Goal: Task Accomplishment & Management: Manage account settings

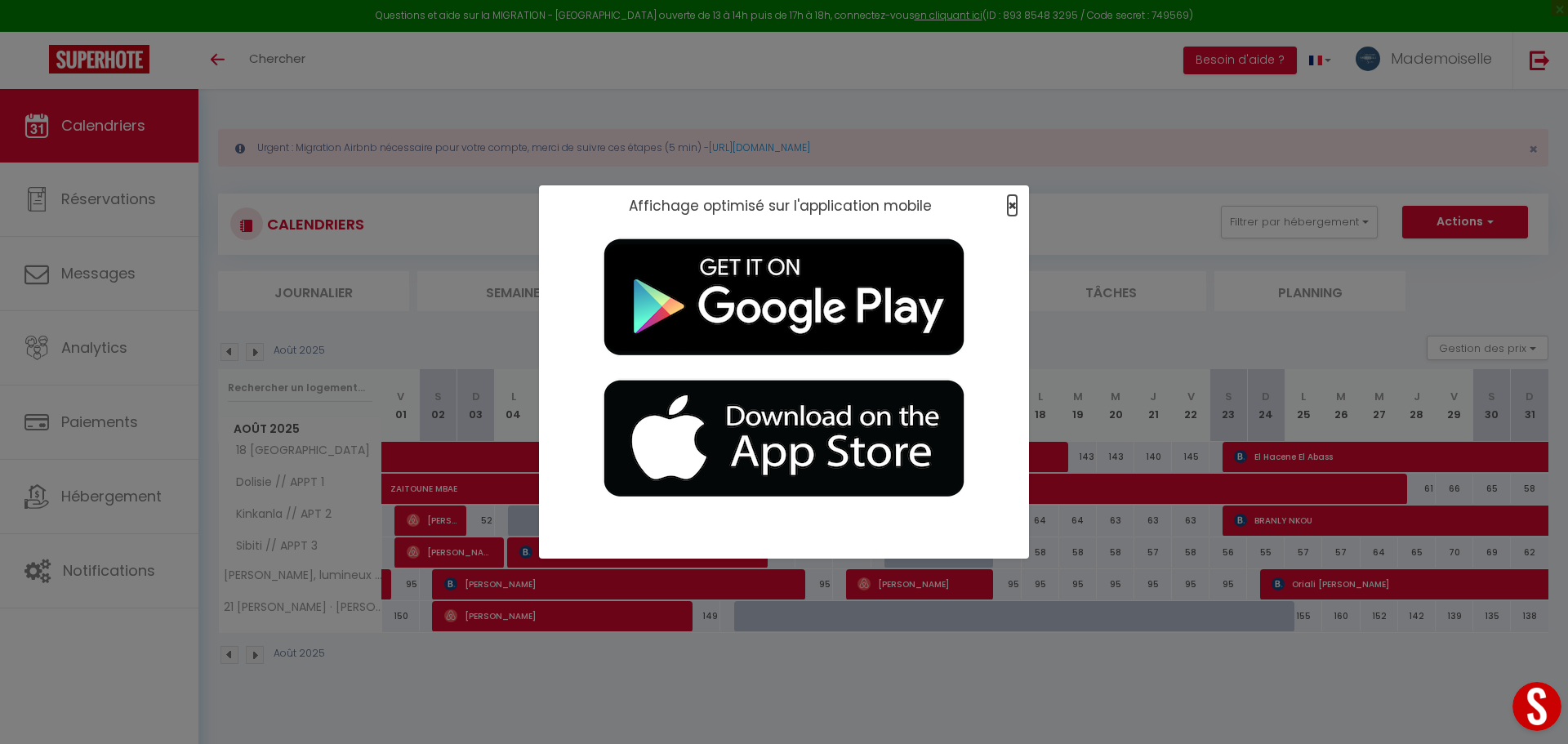
click at [1014, 204] on span "×" at bounding box center [1012, 205] width 9 height 20
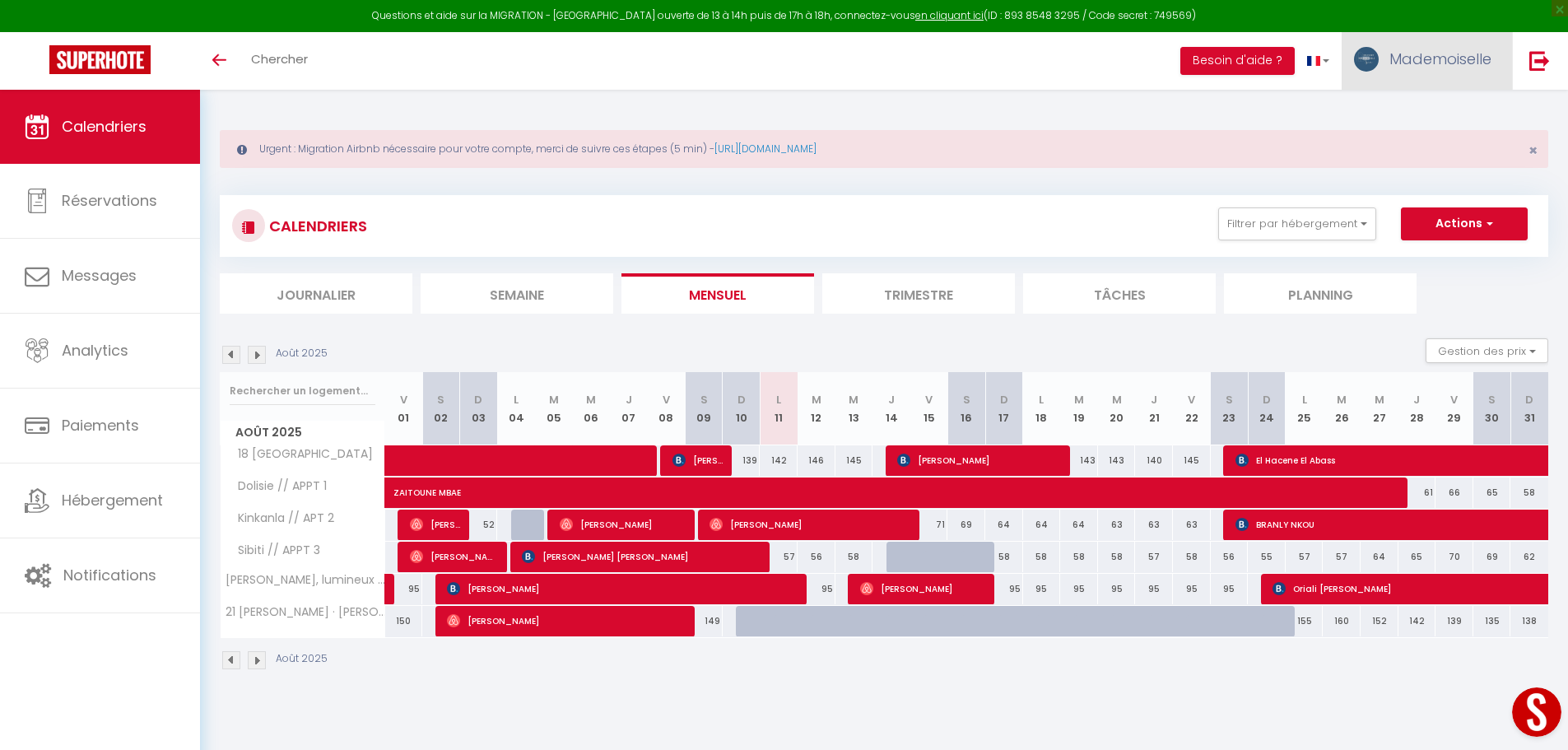
click at [1447, 59] on span "Mademoiselle" at bounding box center [1440, 59] width 102 height 20
click at [1424, 110] on link "Paramètres" at bounding box center [1446, 113] width 122 height 28
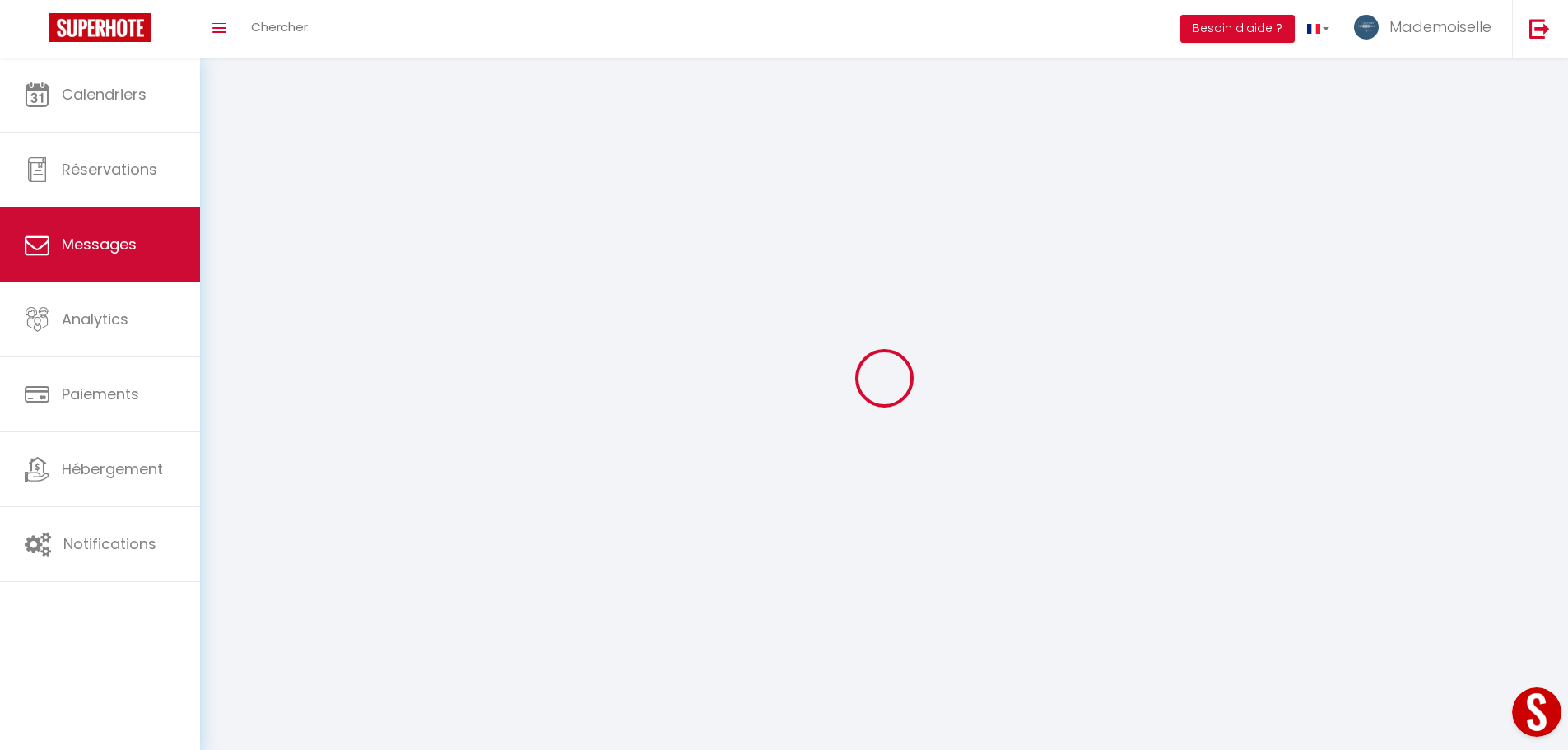
select select "fr"
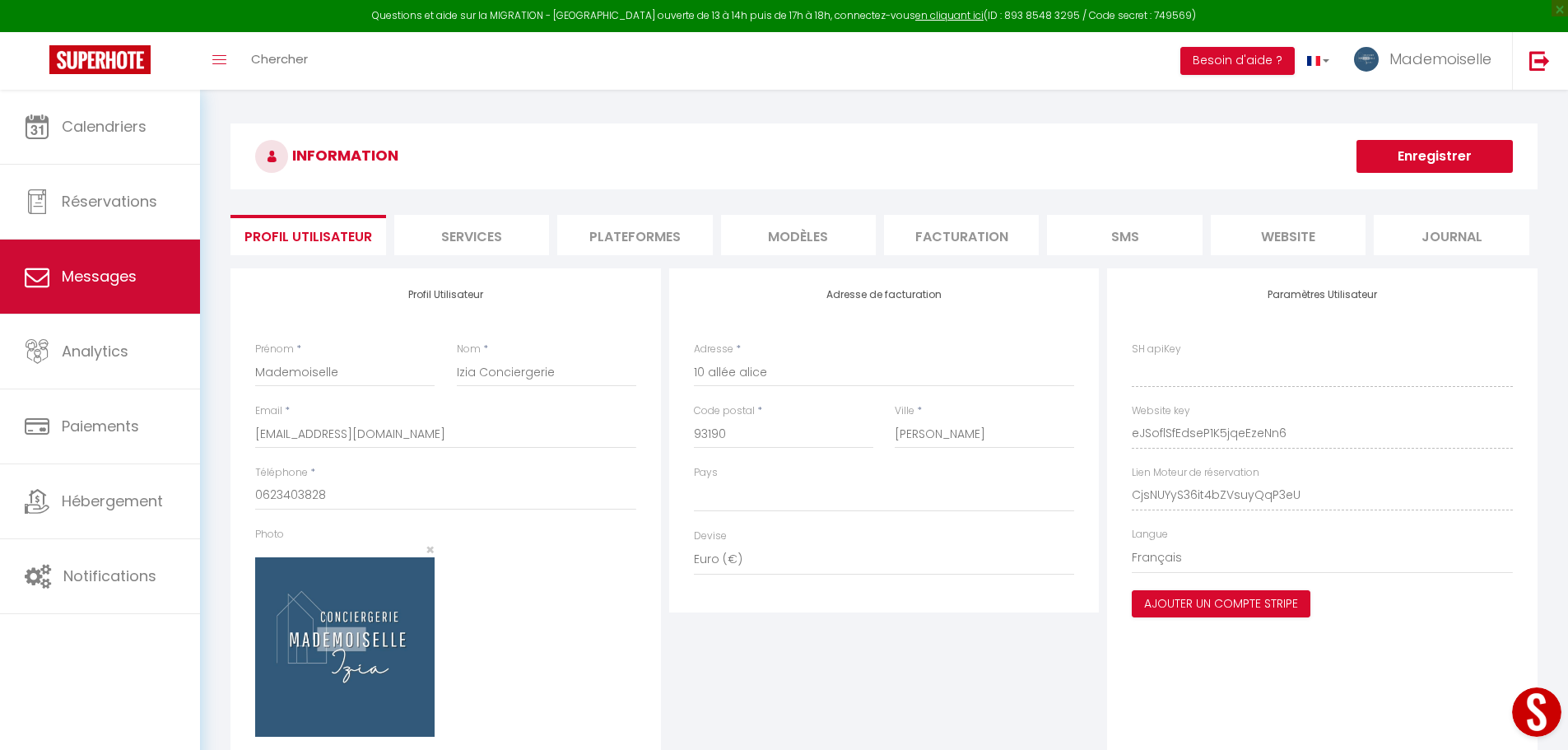
type input "eJSoflSfEdseP1K5jqeEzeNn6"
type input "CjsNUYyS36it4bZVsuyQqP3eU"
type input "[URL][DOMAIN_NAME]"
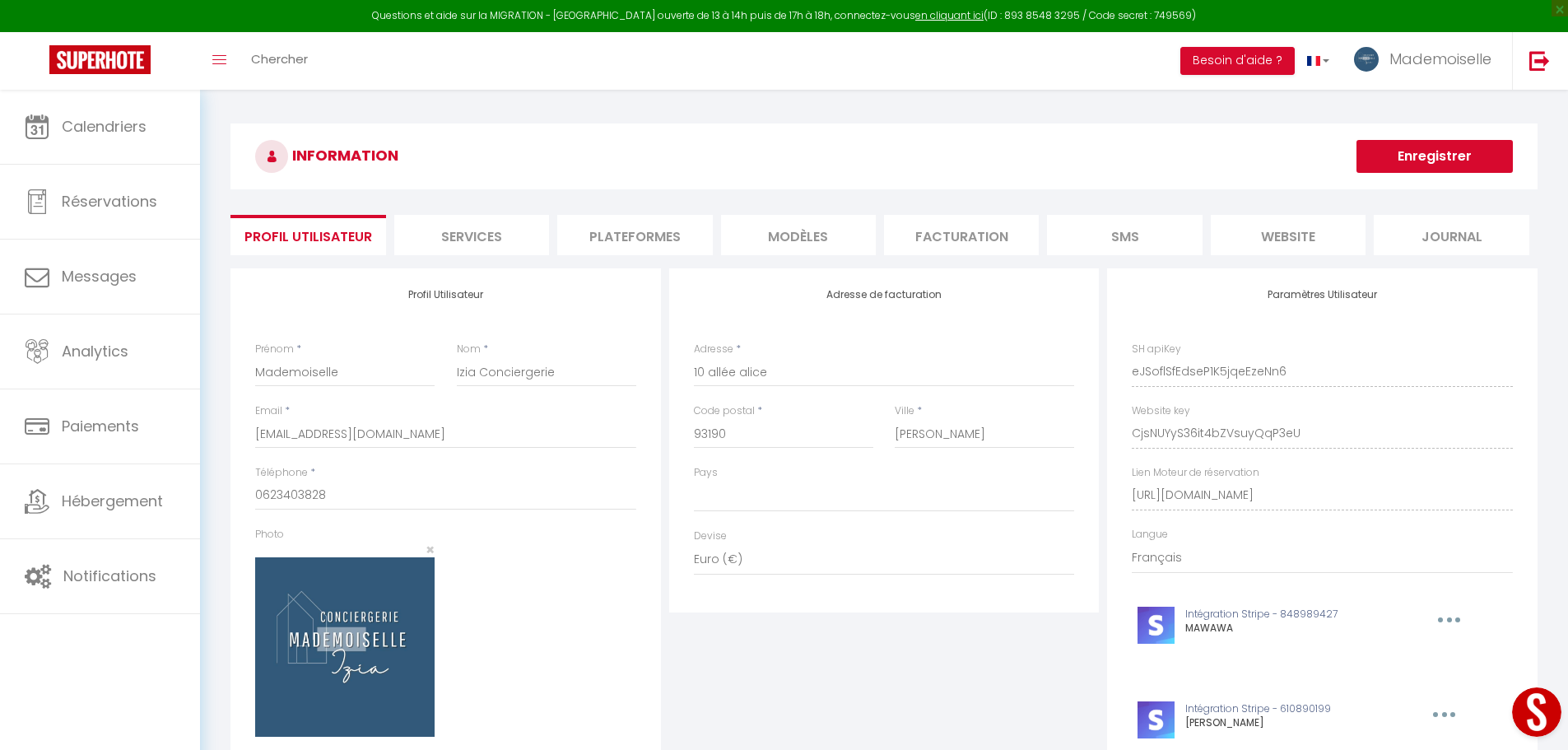
click at [651, 238] on li "Plateformes" at bounding box center [634, 235] width 155 height 40
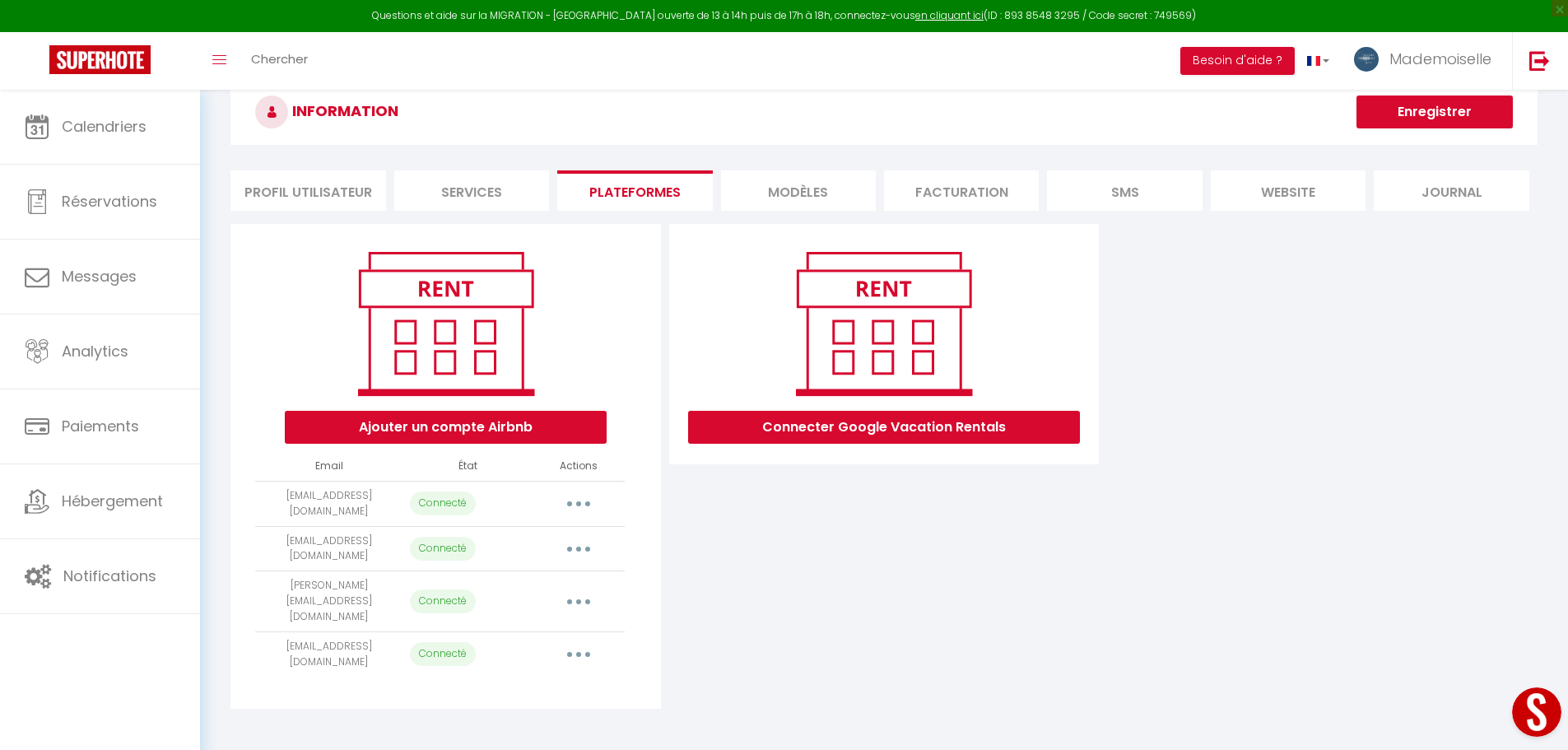
scroll to position [83, 0]
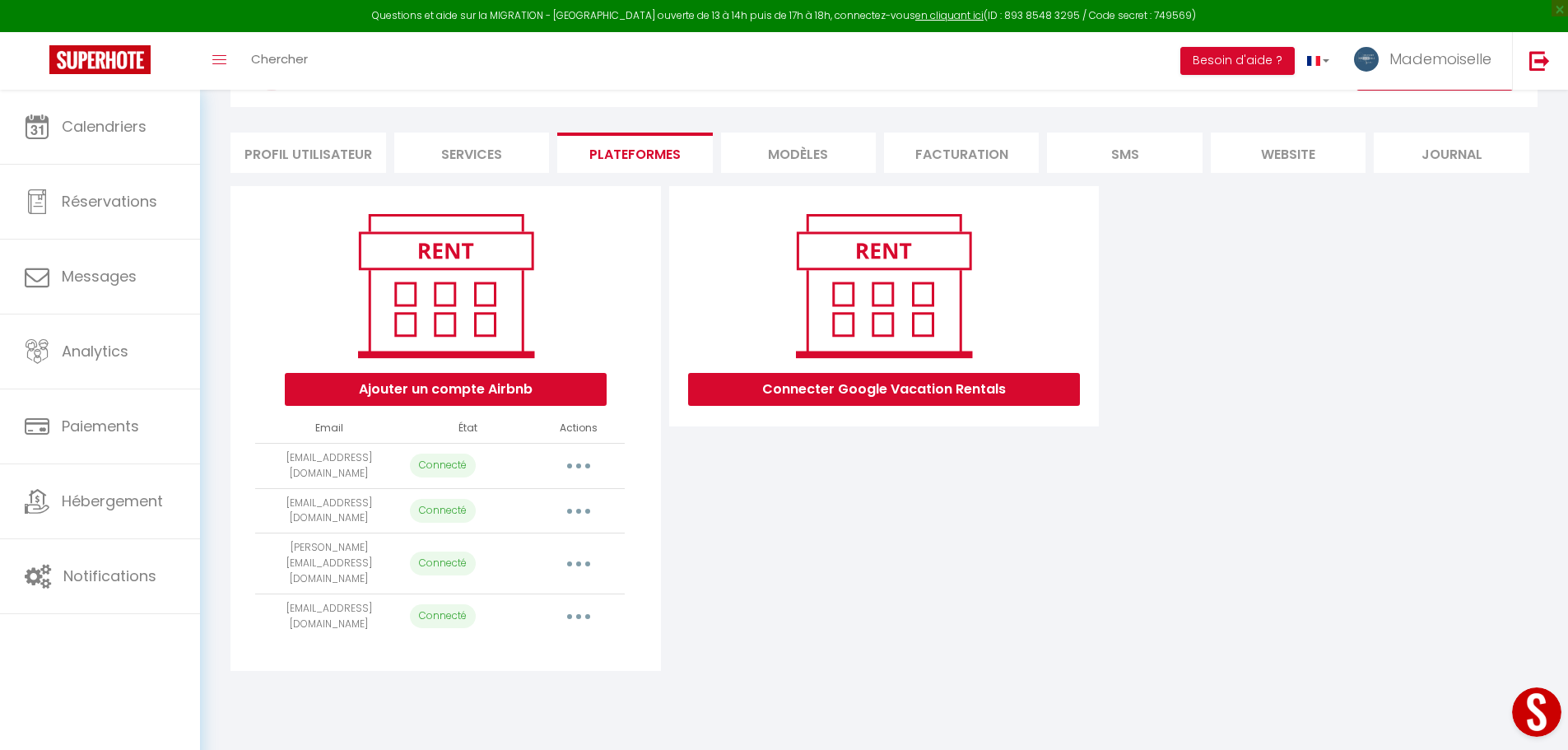
click at [584, 551] on button "button" at bounding box center [579, 563] width 46 height 26
click at [543, 646] on link "Reconnecter le compte" at bounding box center [505, 660] width 182 height 28
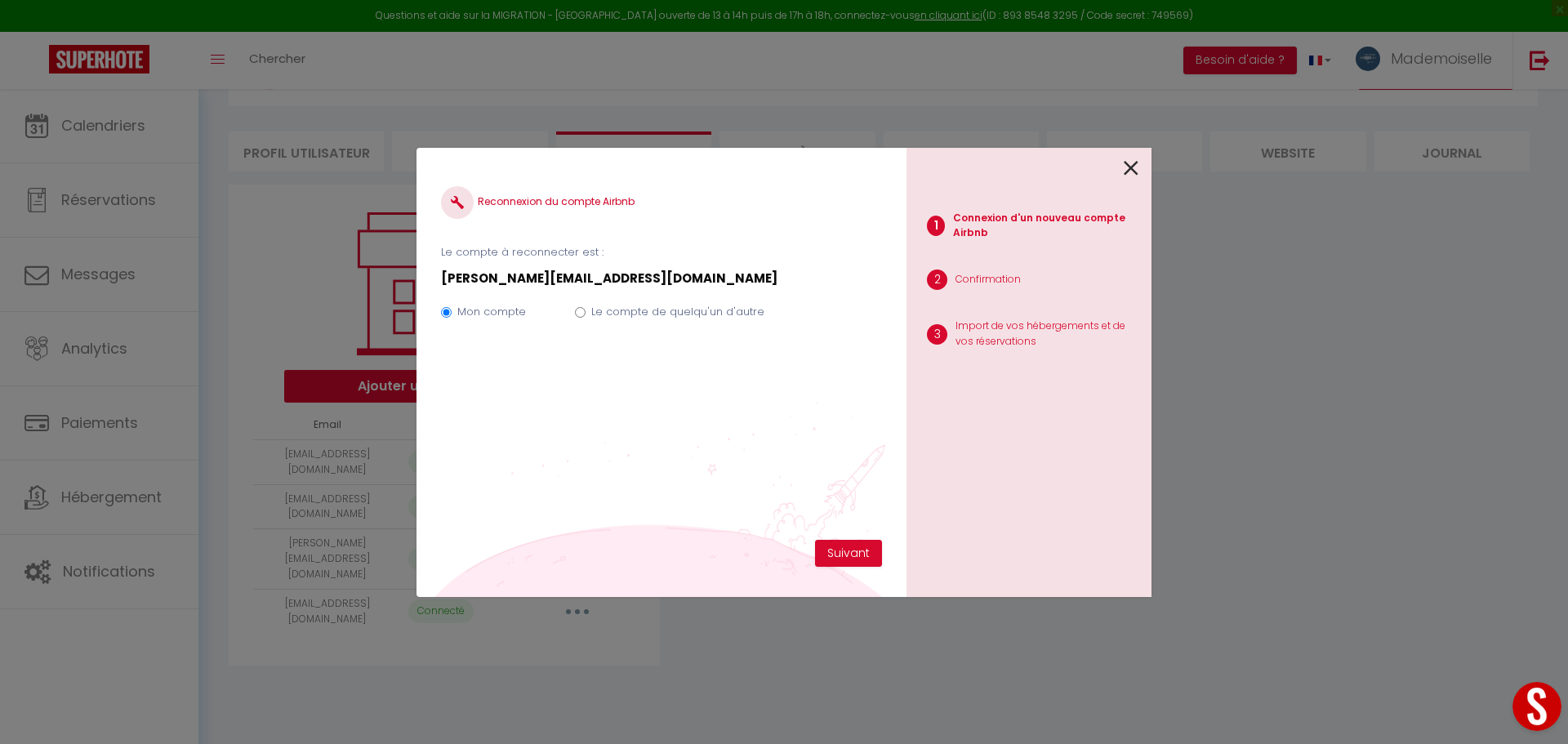
click at [1135, 169] on icon at bounding box center [1131, 168] width 14 height 25
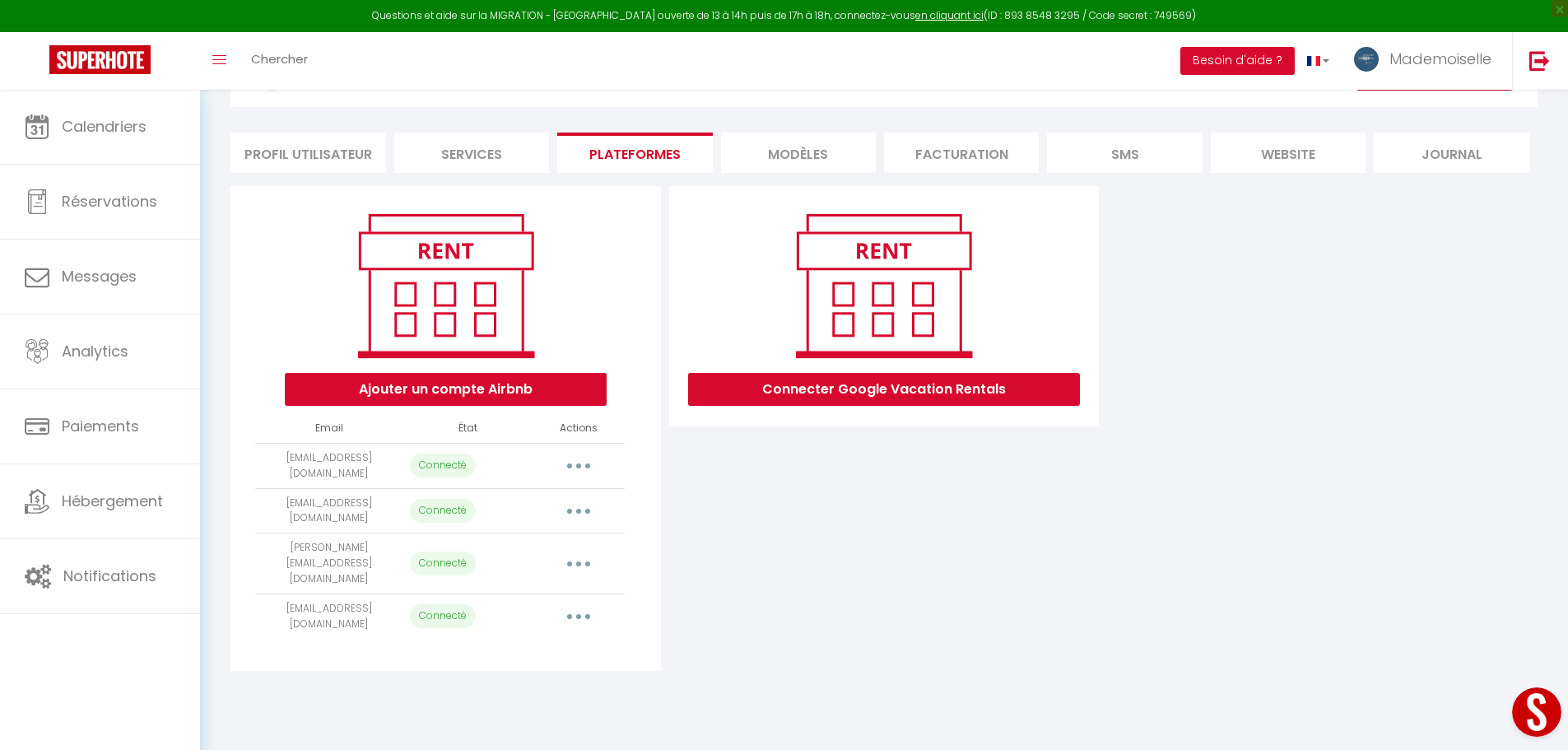
click at [580, 562] on icon "button" at bounding box center [578, 563] width 5 height 5
click at [507, 648] on link "Reconnecter le compte" at bounding box center [505, 660] width 182 height 28
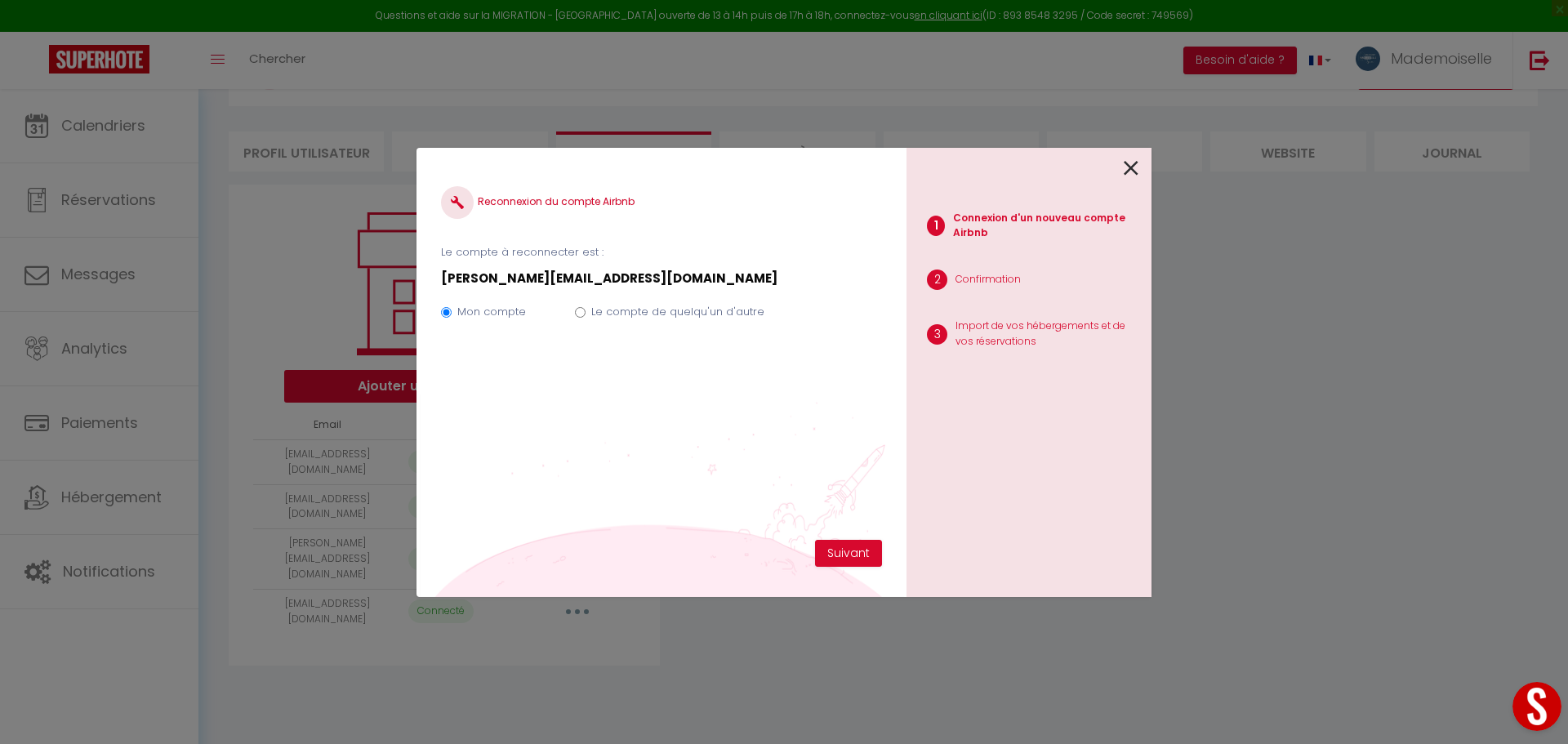
click at [581, 311] on input "Le compte de quelqu'un d'autre" at bounding box center [580, 312] width 10 height 10
radio input "true"
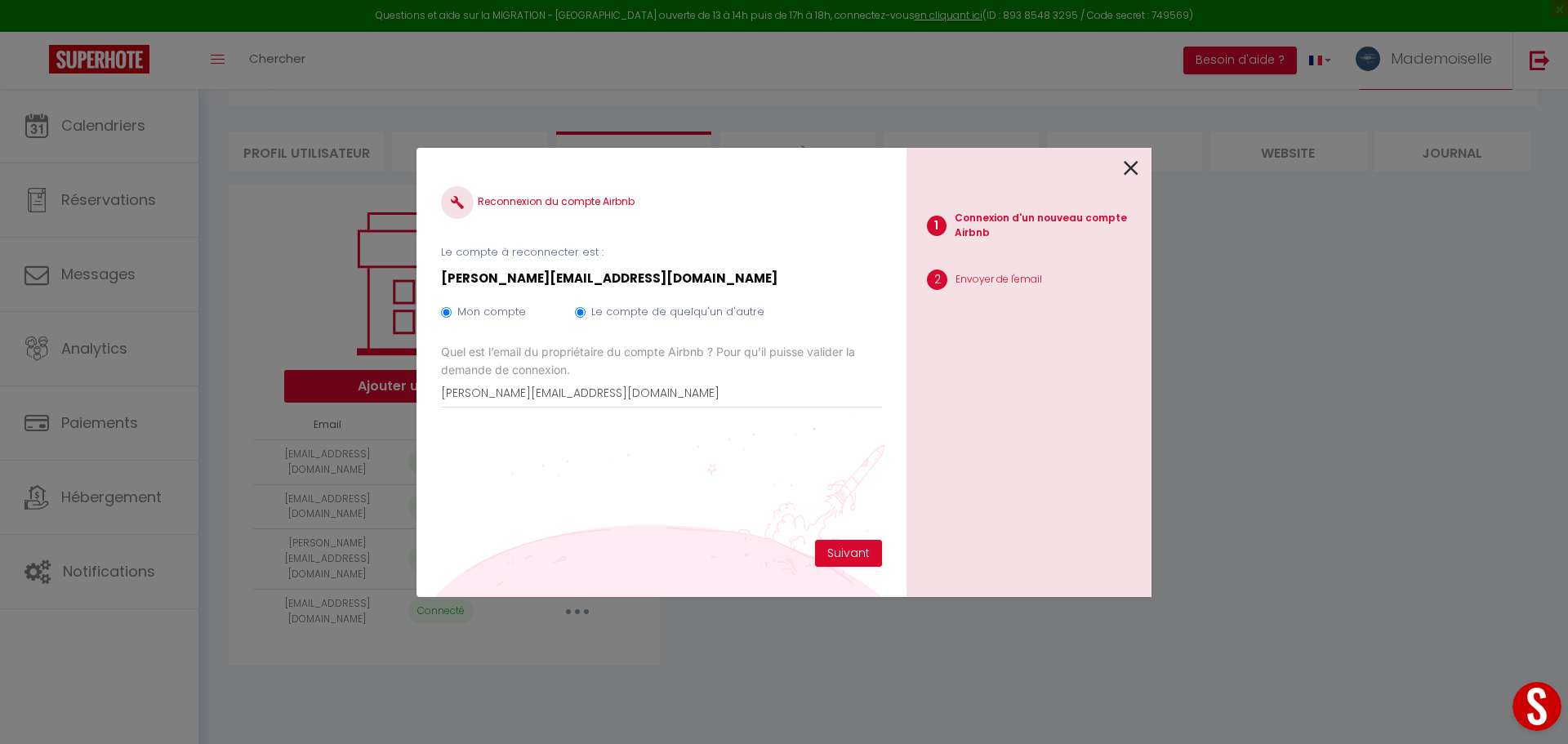
radio input "false"
click at [856, 555] on button "Suivant" at bounding box center [848, 553] width 67 height 28
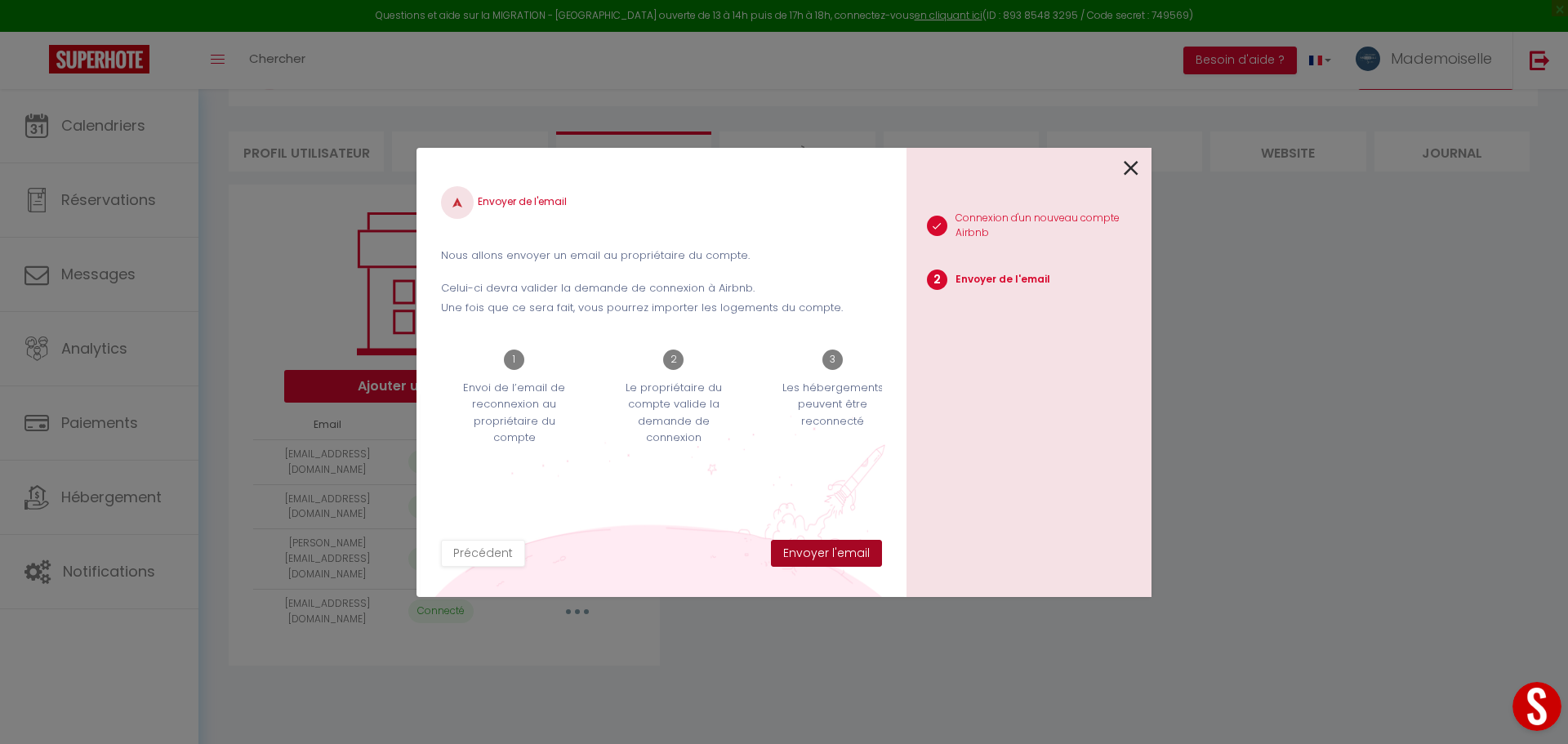
click at [845, 549] on button "Envoyer l'email" at bounding box center [826, 553] width 111 height 28
